Goal: Task Accomplishment & Management: Use online tool/utility

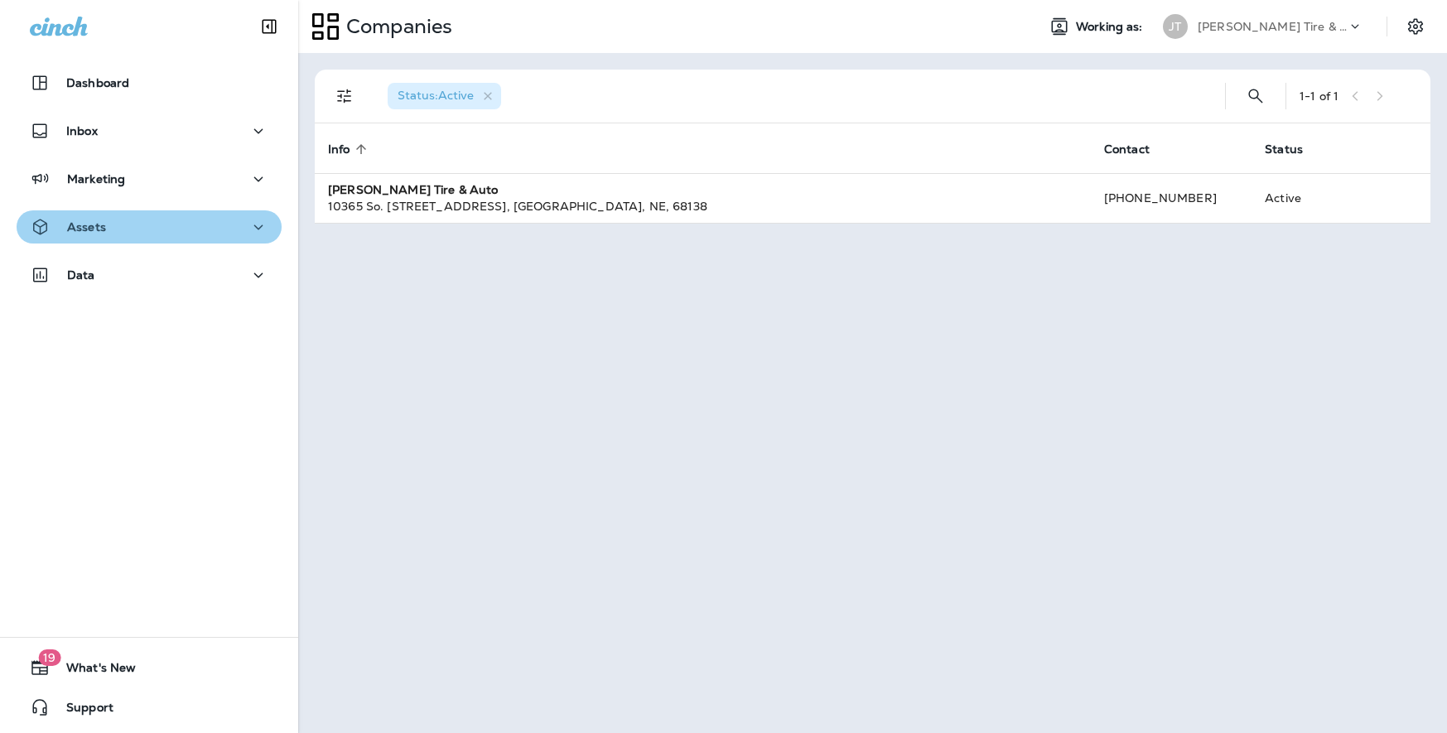
click at [251, 230] on icon "button" at bounding box center [259, 227] width 20 height 21
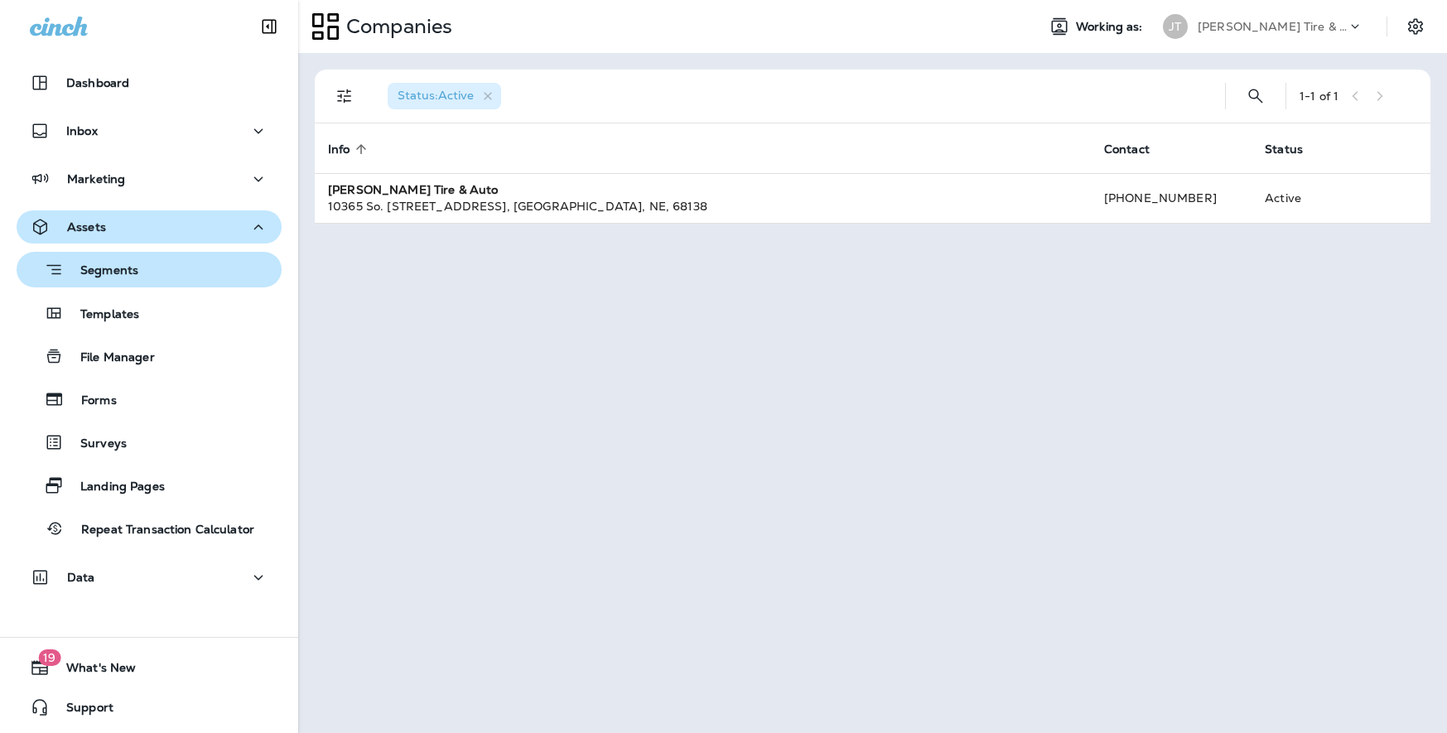
click at [154, 271] on div "Segments" at bounding box center [149, 270] width 252 height 26
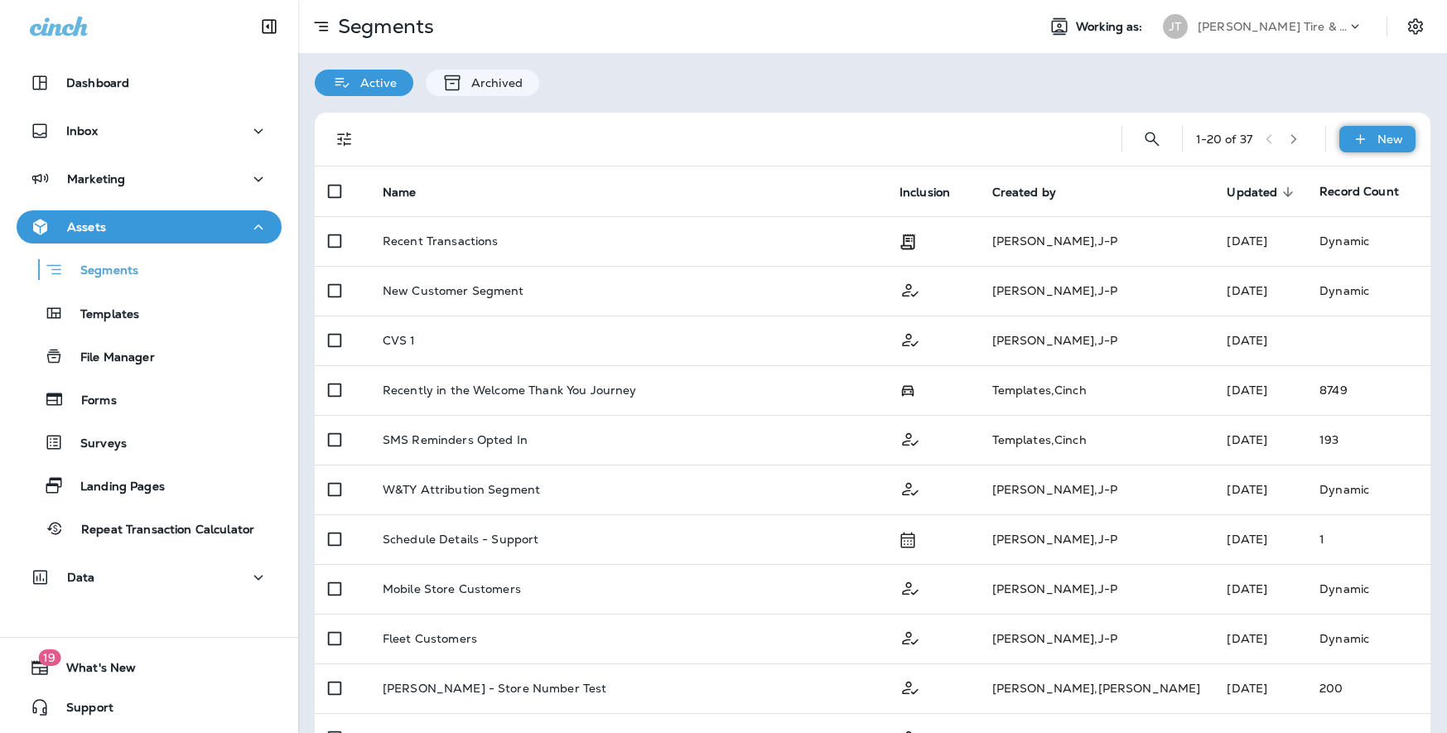
click at [1378, 136] on p "New" at bounding box center [1391, 139] width 26 height 13
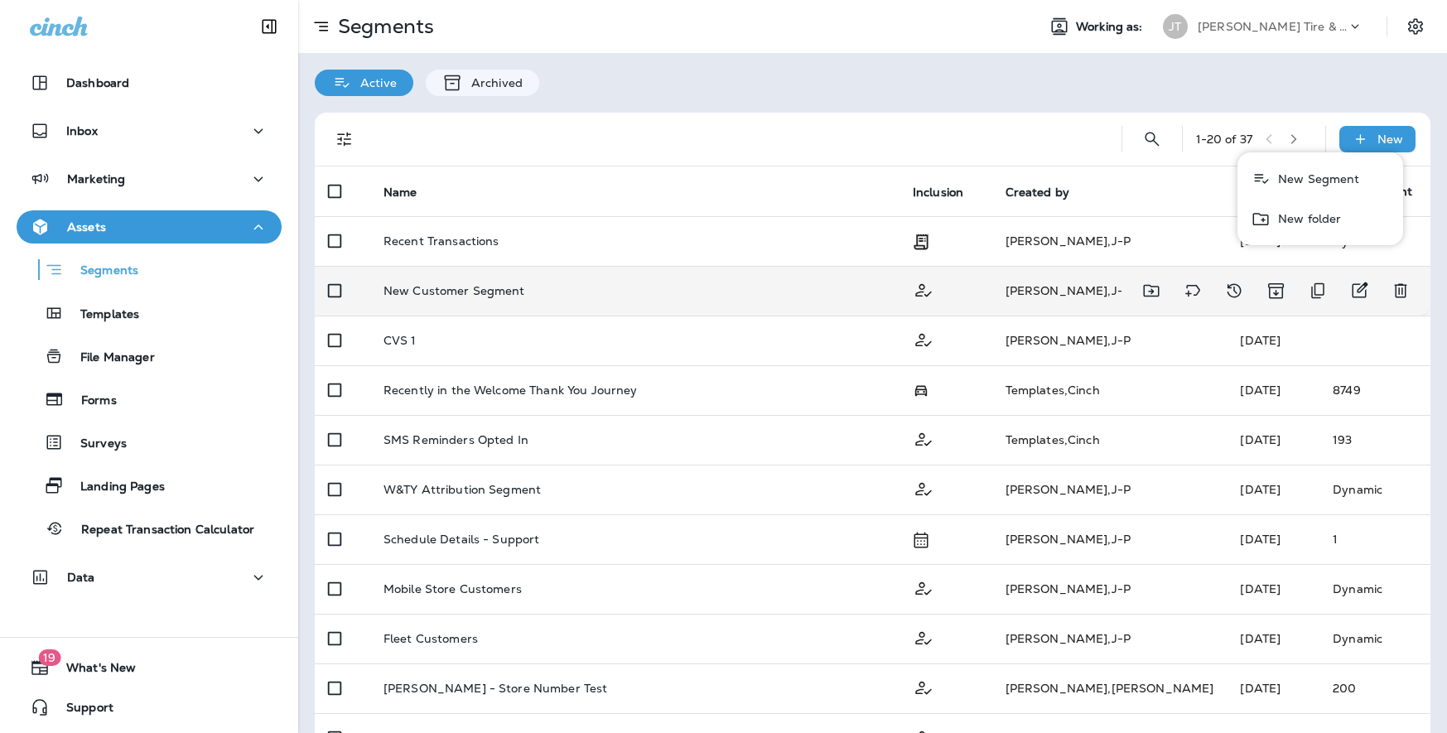
click at [480, 292] on p "New Customer Segment" at bounding box center [455, 290] width 142 height 13
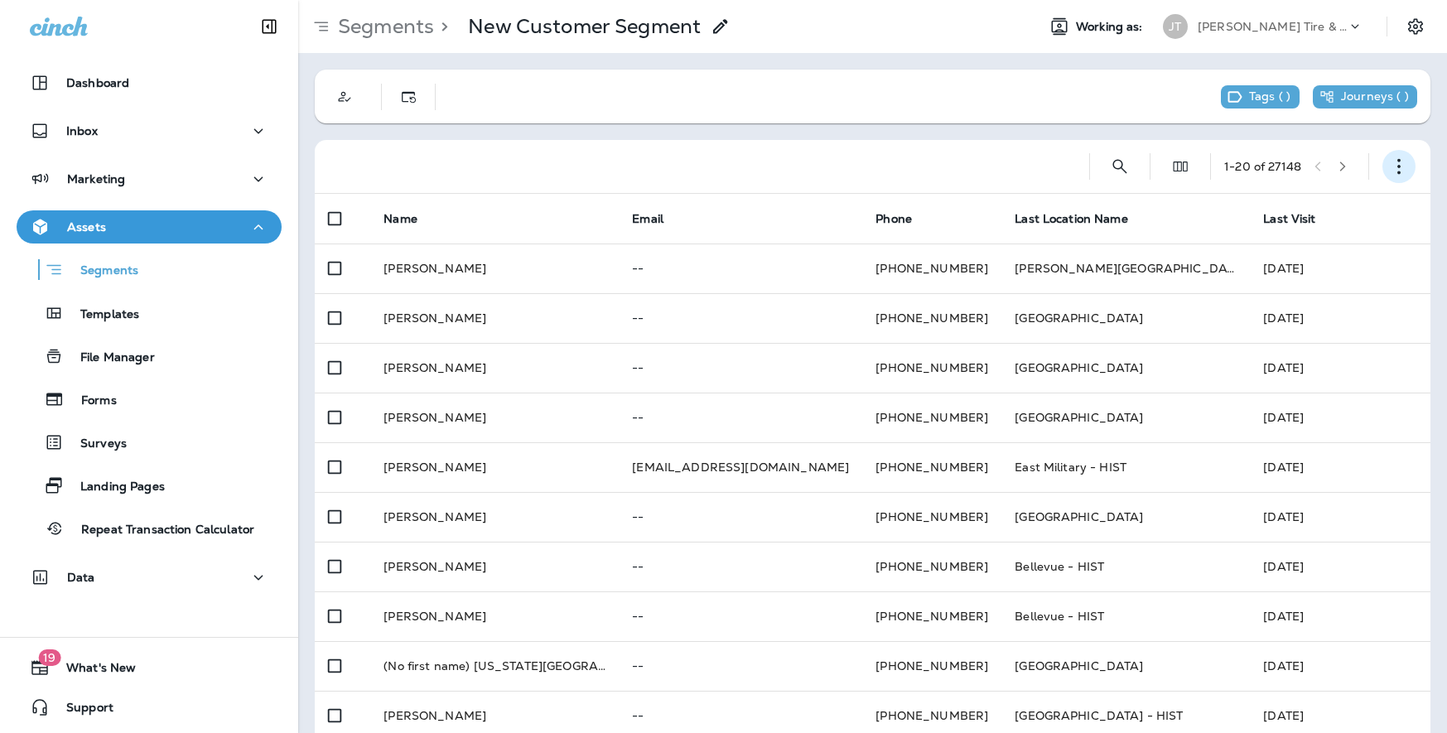
click at [1402, 166] on button "button" at bounding box center [1399, 166] width 33 height 33
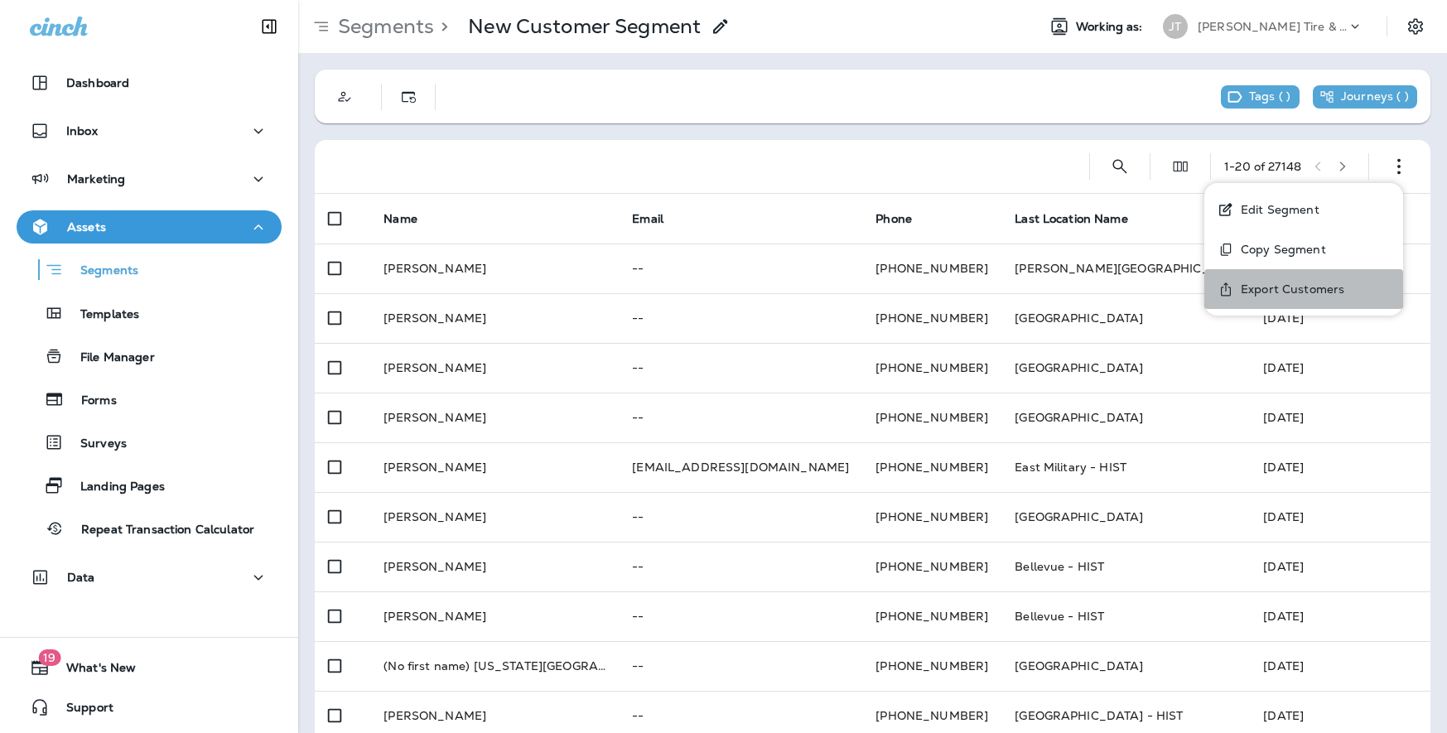
click at [1308, 291] on p "Export Customers" at bounding box center [1290, 289] width 110 height 13
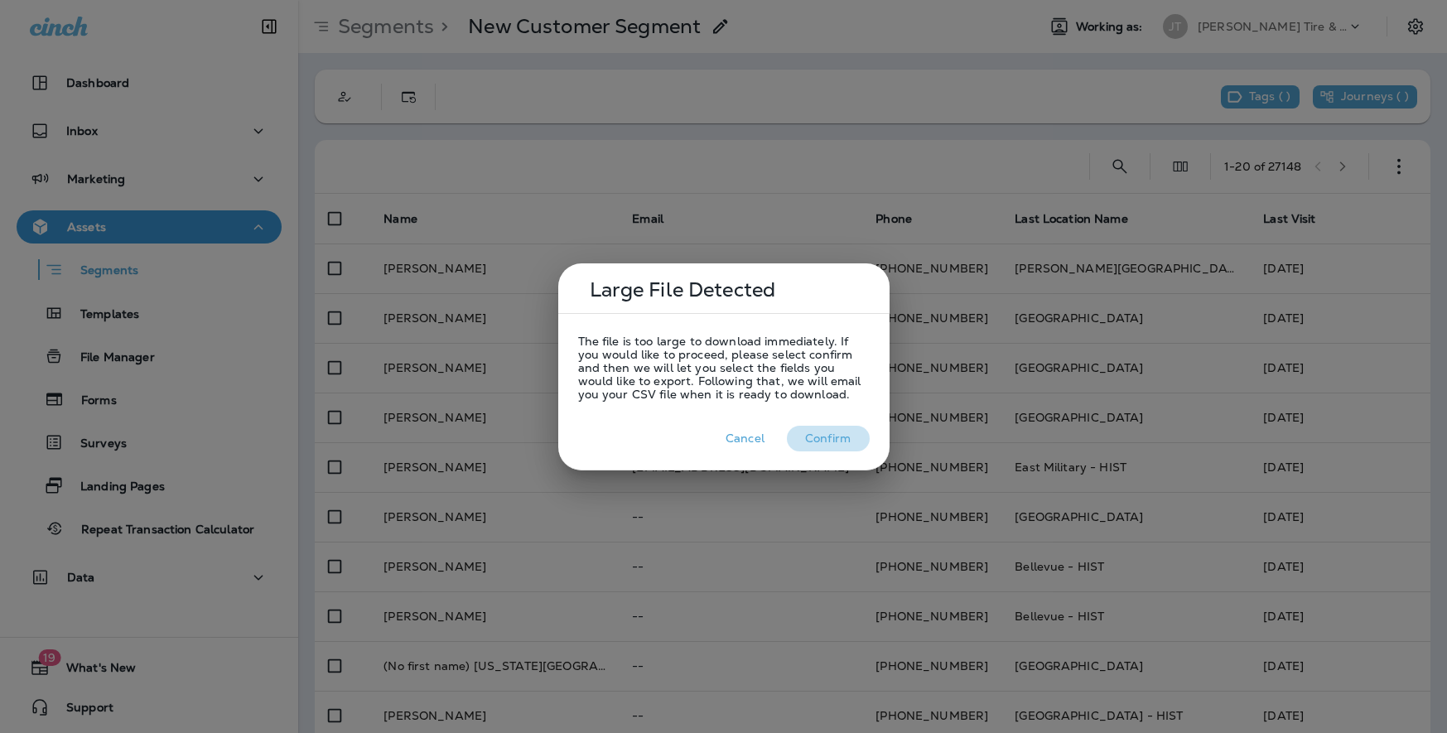
click at [827, 450] on button "Confirm" at bounding box center [828, 439] width 83 height 26
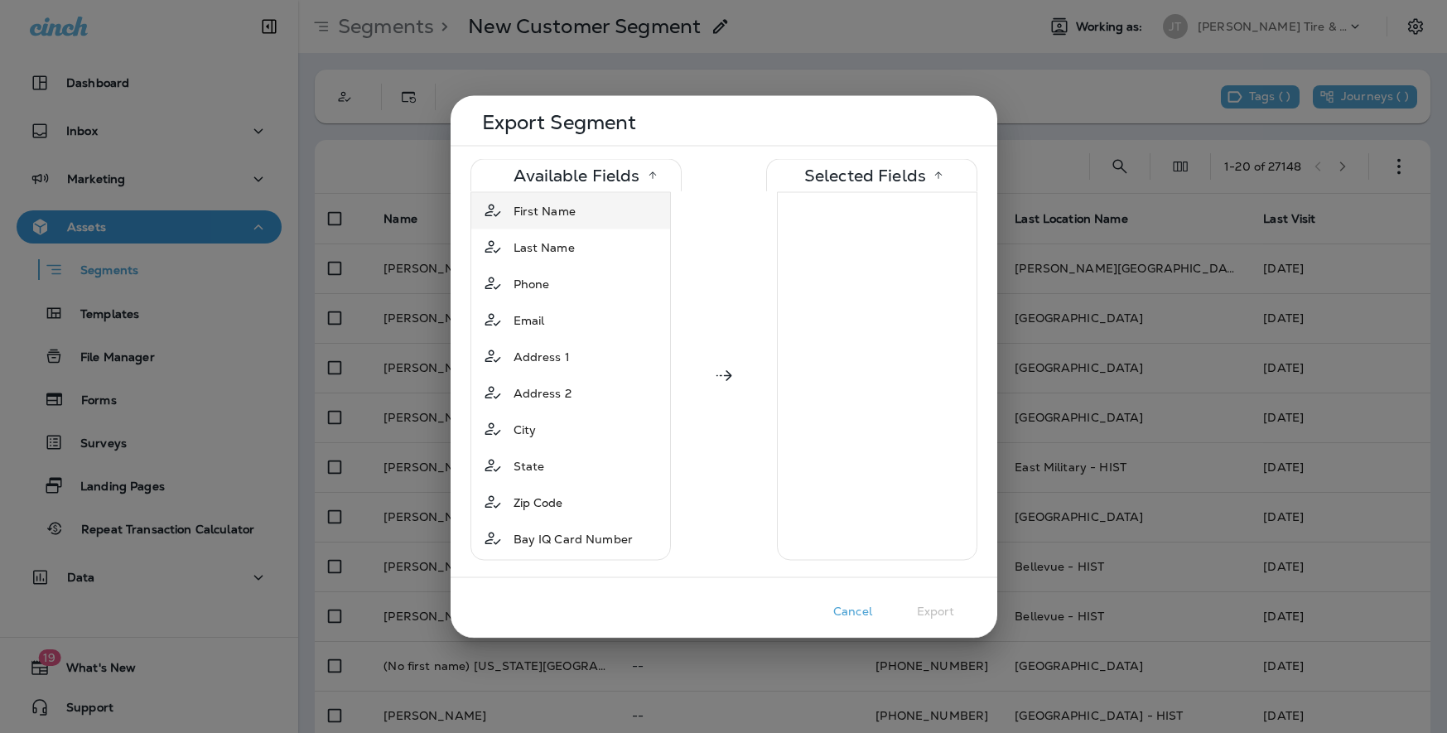
click at [528, 207] on span "First Name" at bounding box center [545, 210] width 62 height 17
click at [529, 213] on span "Last Name" at bounding box center [544, 210] width 61 height 17
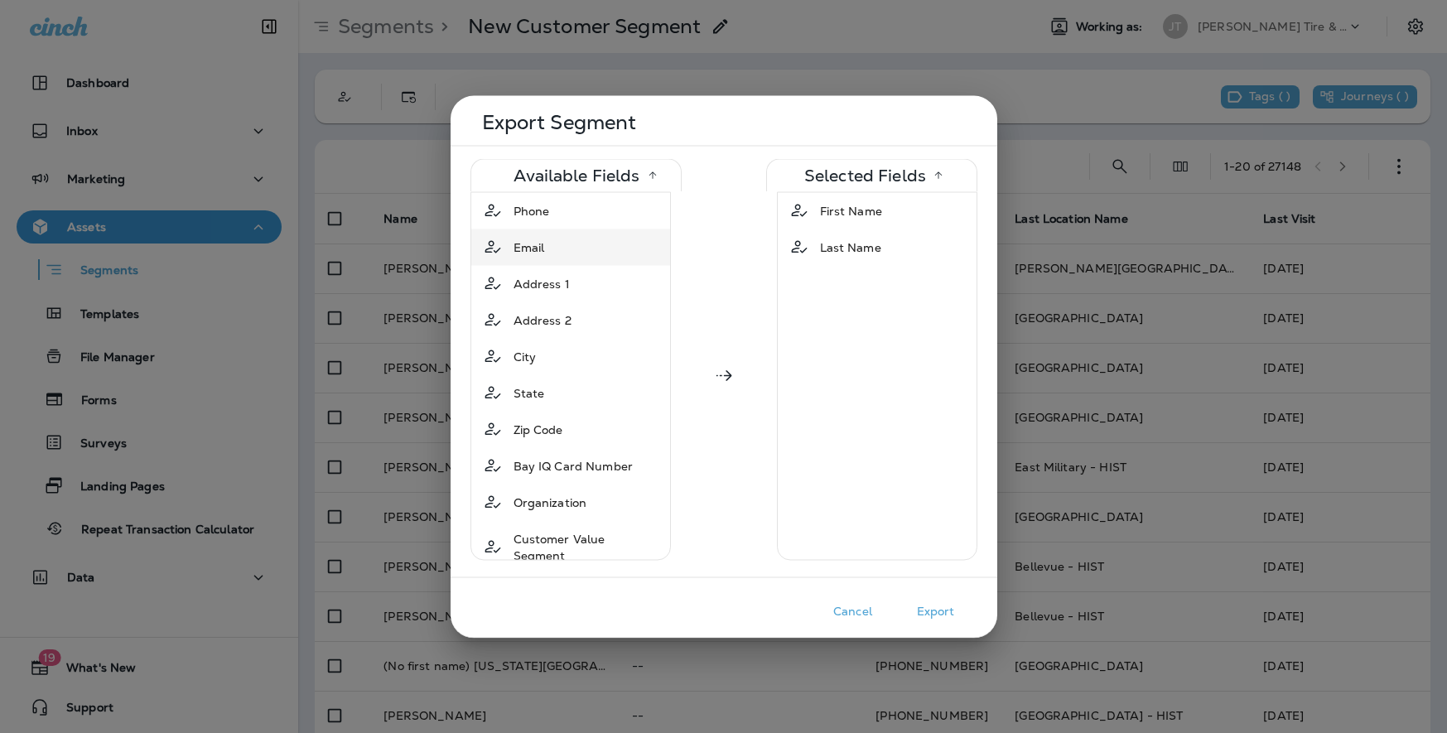
click at [528, 244] on span "Email" at bounding box center [529, 247] width 31 height 17
click at [541, 323] on div "City" at bounding box center [525, 320] width 36 height 30
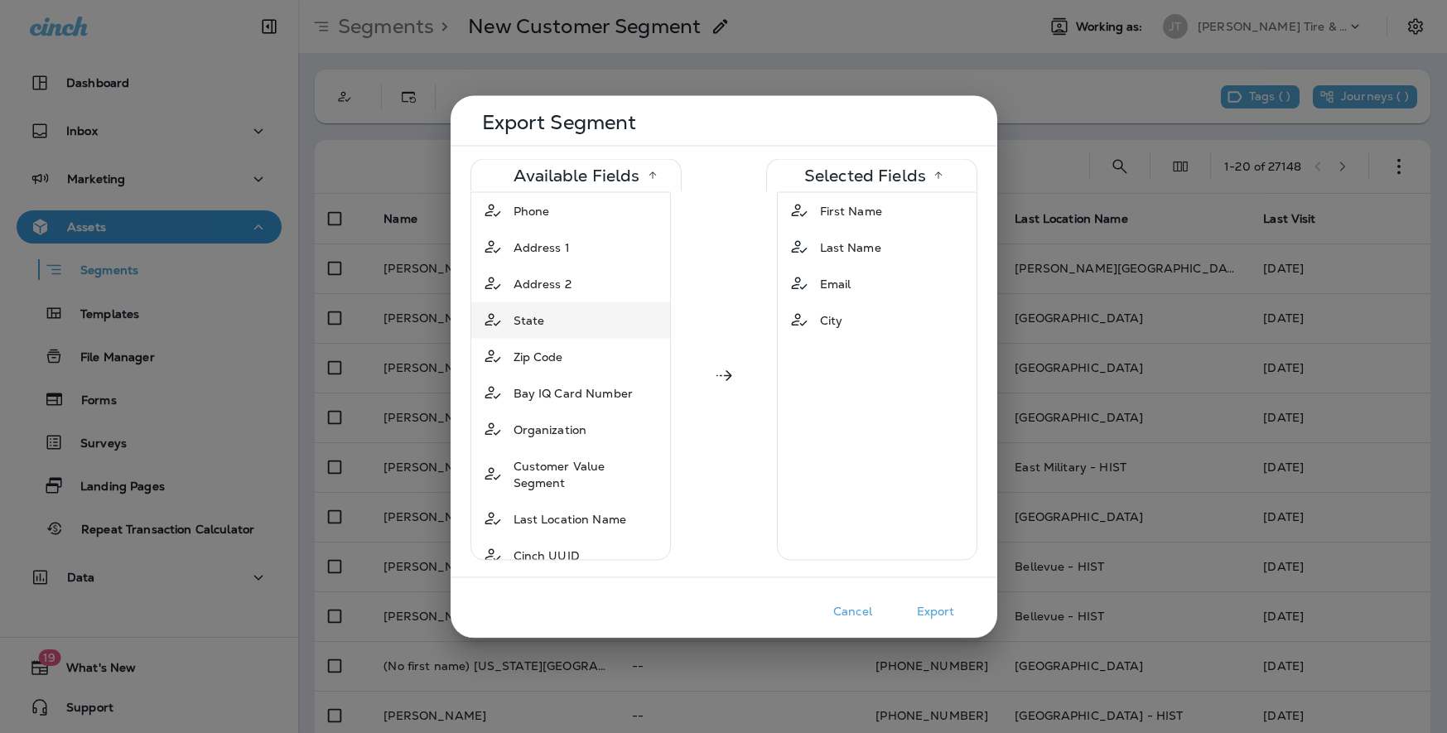
click at [540, 326] on span "State" at bounding box center [529, 320] width 31 height 17
click at [540, 327] on span "Zip Code" at bounding box center [539, 320] width 50 height 17
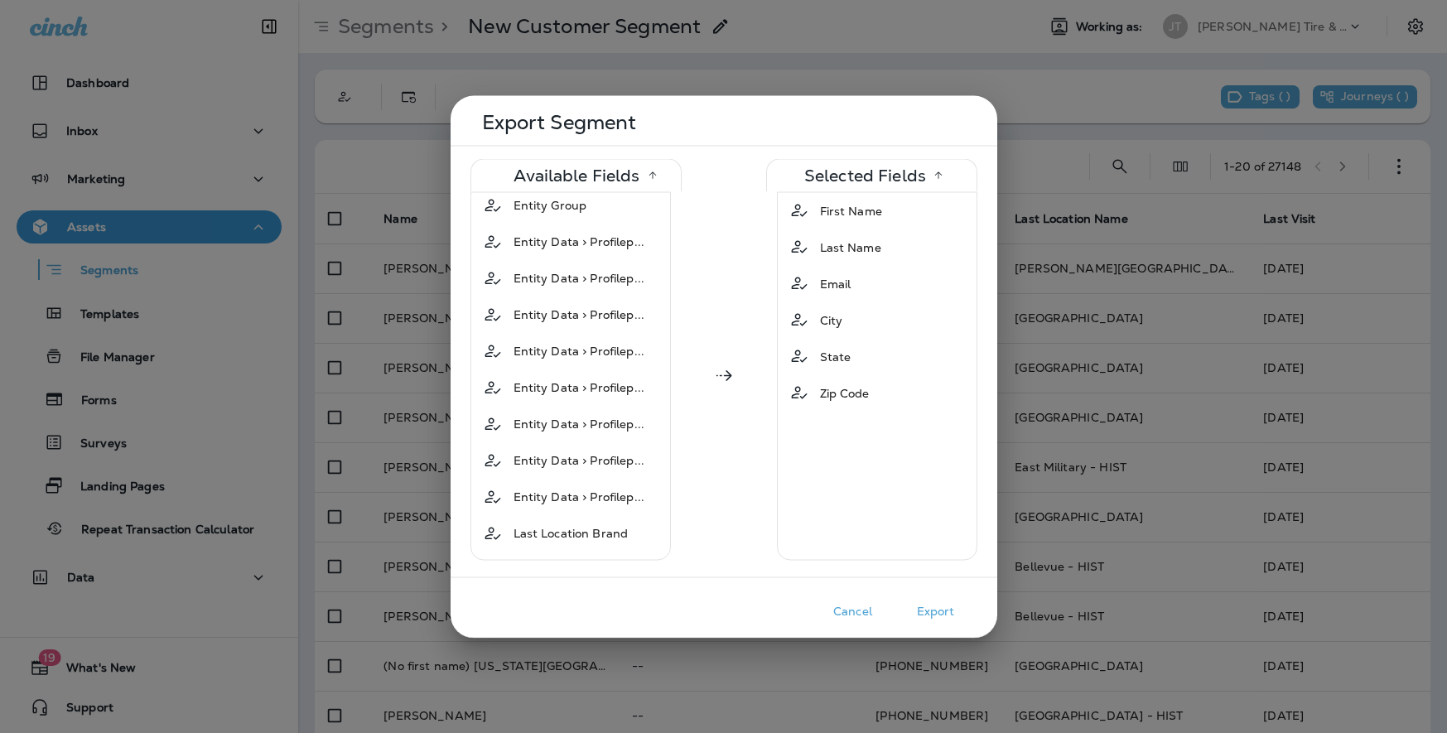
scroll to position [1638, 0]
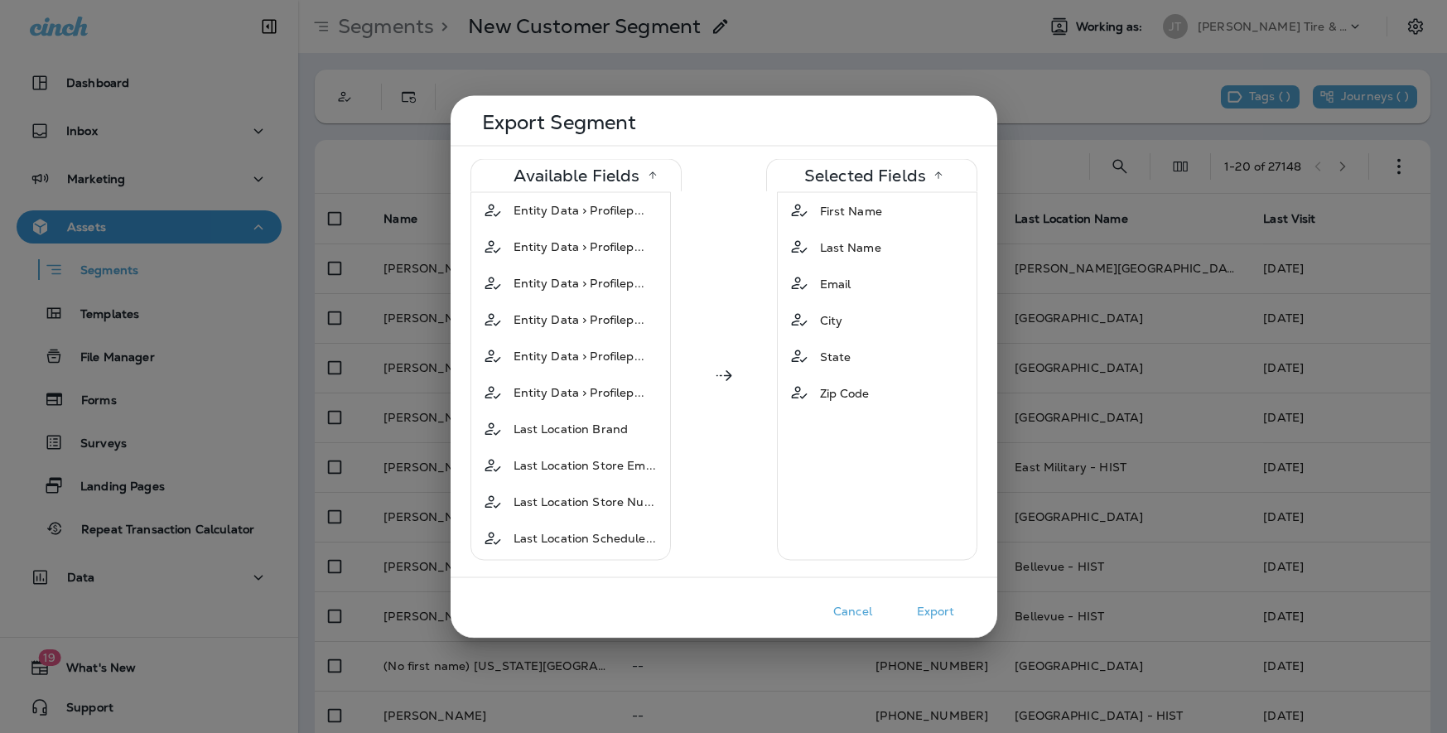
click at [941, 613] on button "Export" at bounding box center [936, 611] width 83 height 26
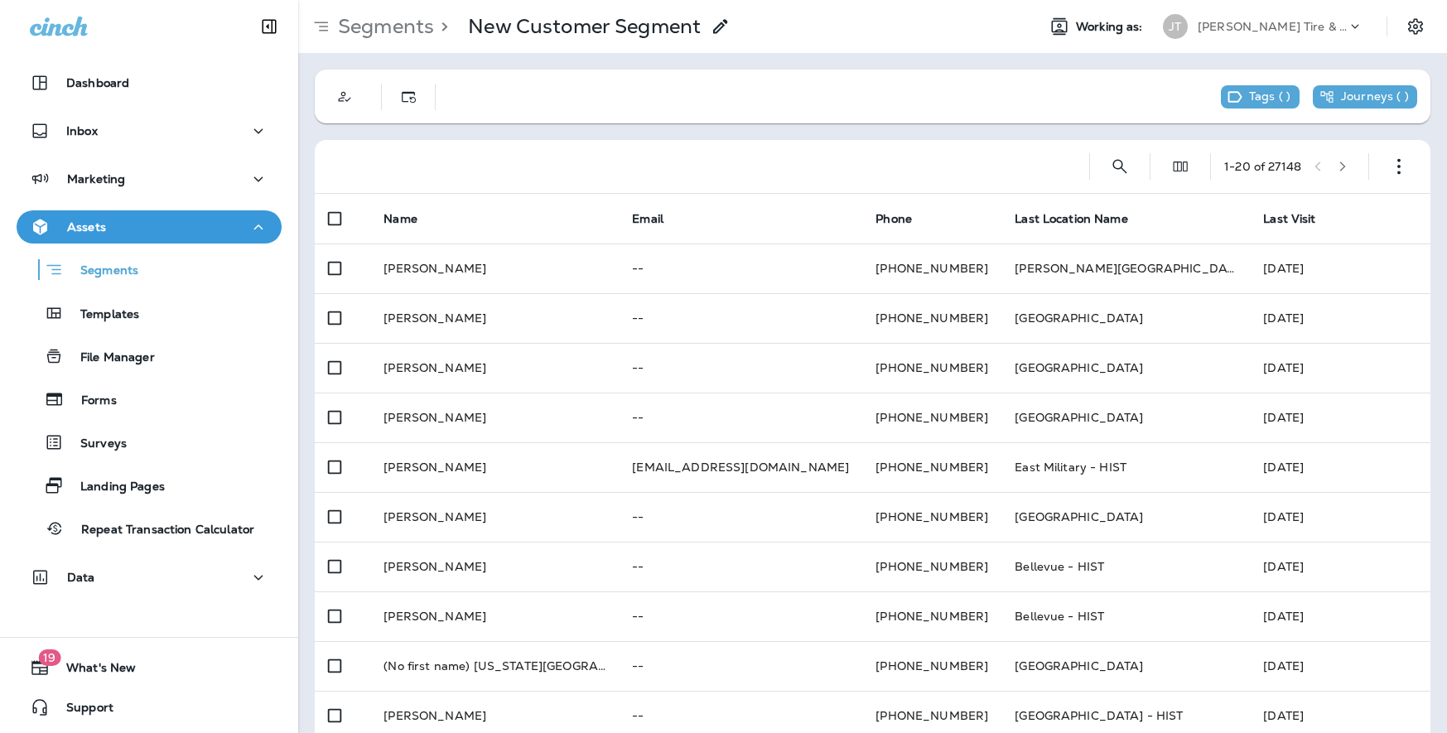
click at [1293, 60] on div "Tags ( ) Journeys ( ) 1 - 20 of 27148 Name Email Phone Last Location Name Last …" at bounding box center [872, 654] width 1149 height 1202
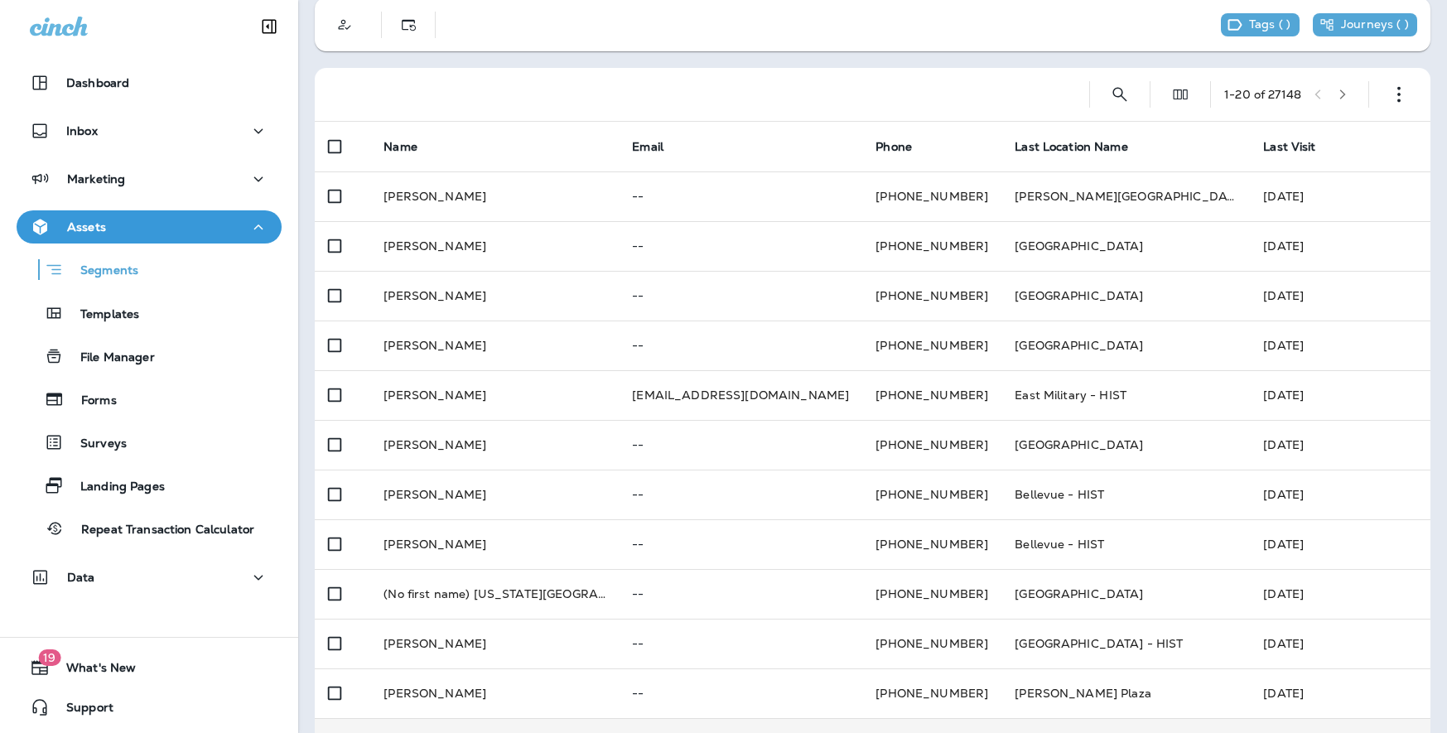
scroll to position [0, 0]
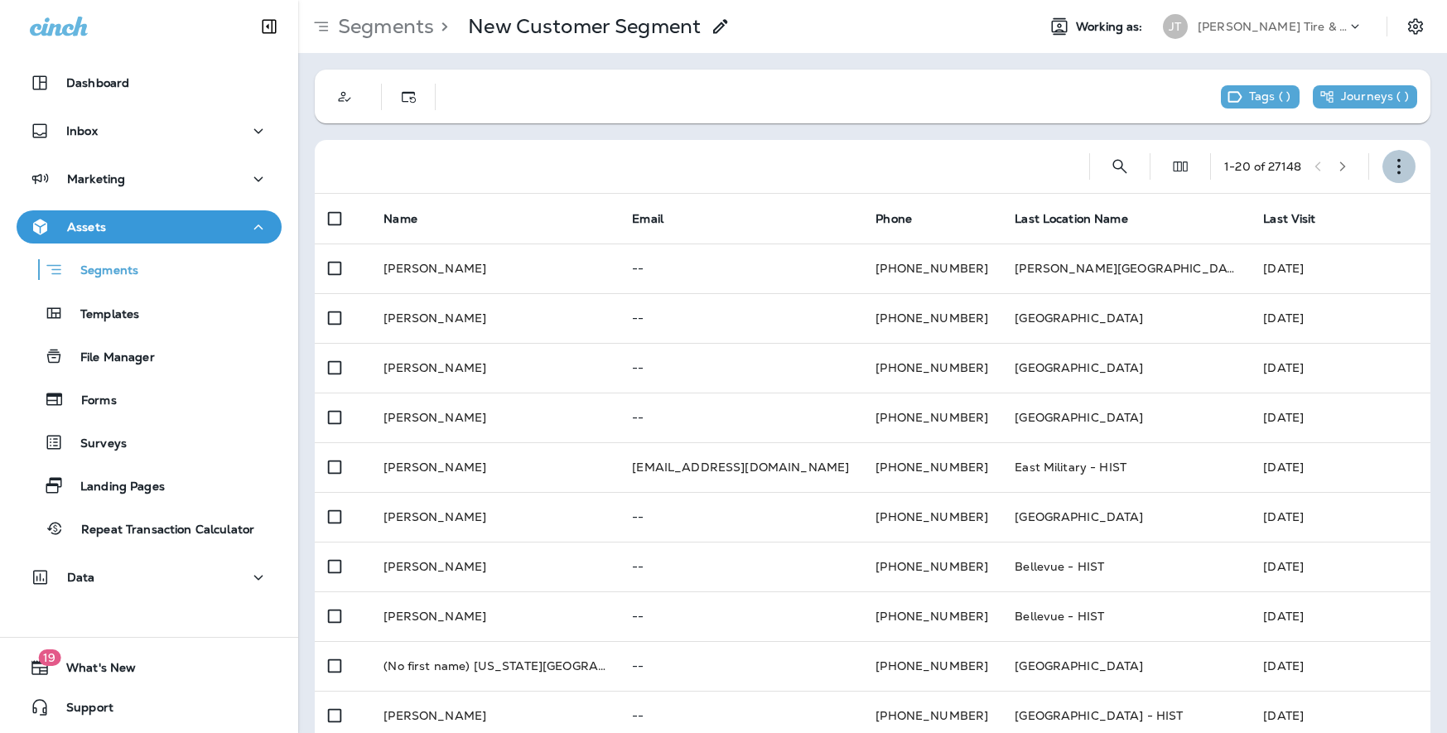
click at [1391, 167] on icon "button" at bounding box center [1399, 166] width 17 height 17
click at [1308, 283] on p "Export Customers" at bounding box center [1290, 289] width 110 height 13
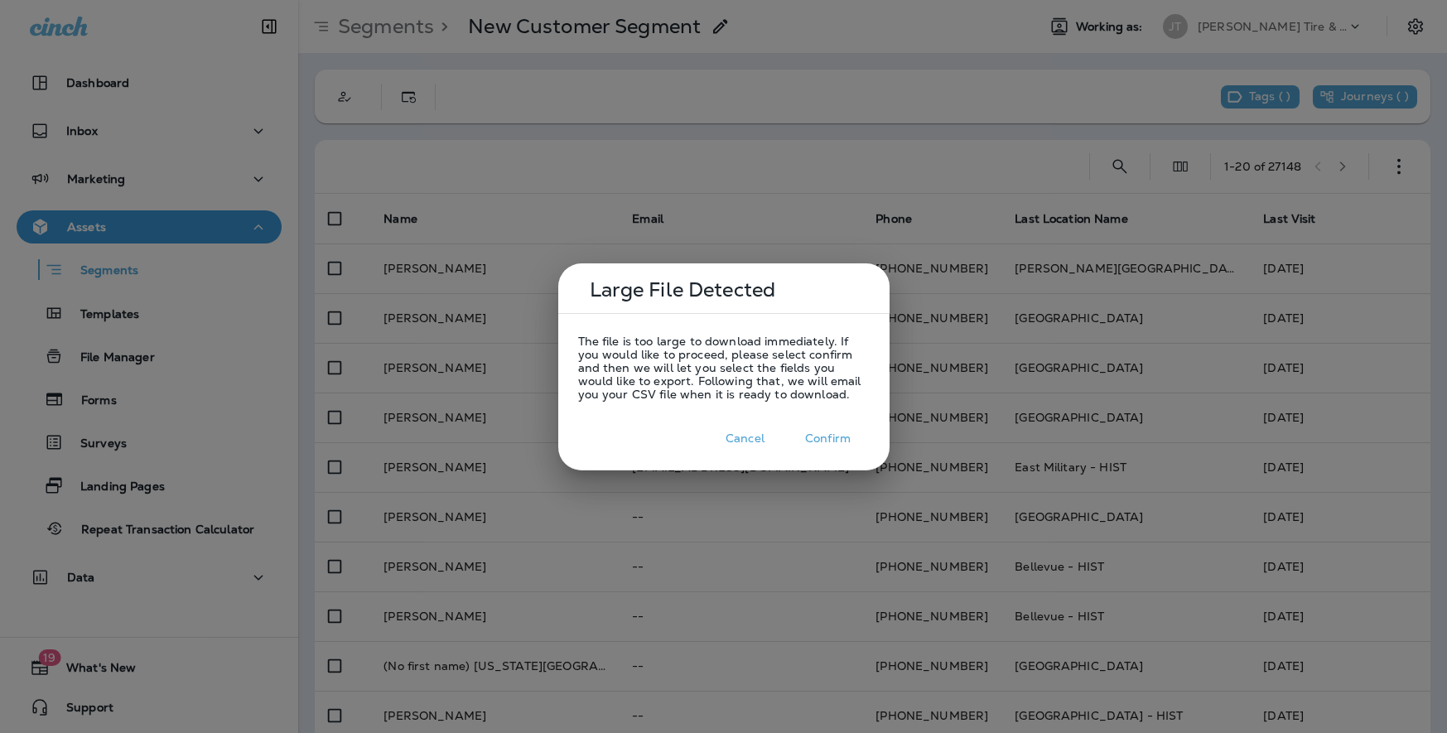
click at [870, 129] on div at bounding box center [723, 366] width 1447 height 733
